Goal: Task Accomplishment & Management: Use online tool/utility

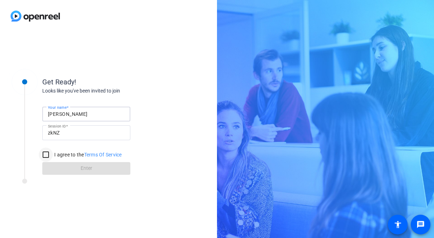
type input "[PERSON_NAME]"
click at [48, 152] on input "I agree to the Terms Of Service" at bounding box center [46, 154] width 14 height 14
checkbox input "true"
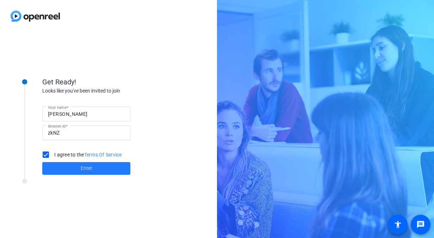
click at [74, 167] on span at bounding box center [86, 168] width 88 height 17
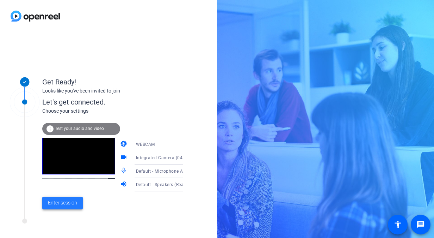
click at [68, 200] on span "Enter session" at bounding box center [62, 202] width 29 height 7
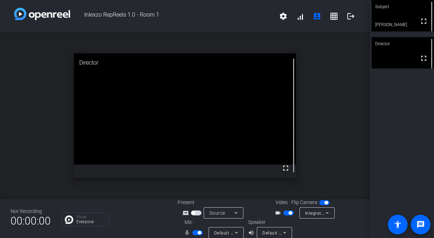
click at [276, 211] on mat-icon "videocam_outline" at bounding box center [279, 212] width 8 height 8
click at [290, 214] on span "button" at bounding box center [288, 212] width 11 height 5
click at [287, 212] on span "button" at bounding box center [288, 212] width 11 height 5
